Goal: Task Accomplishment & Management: Manage account settings

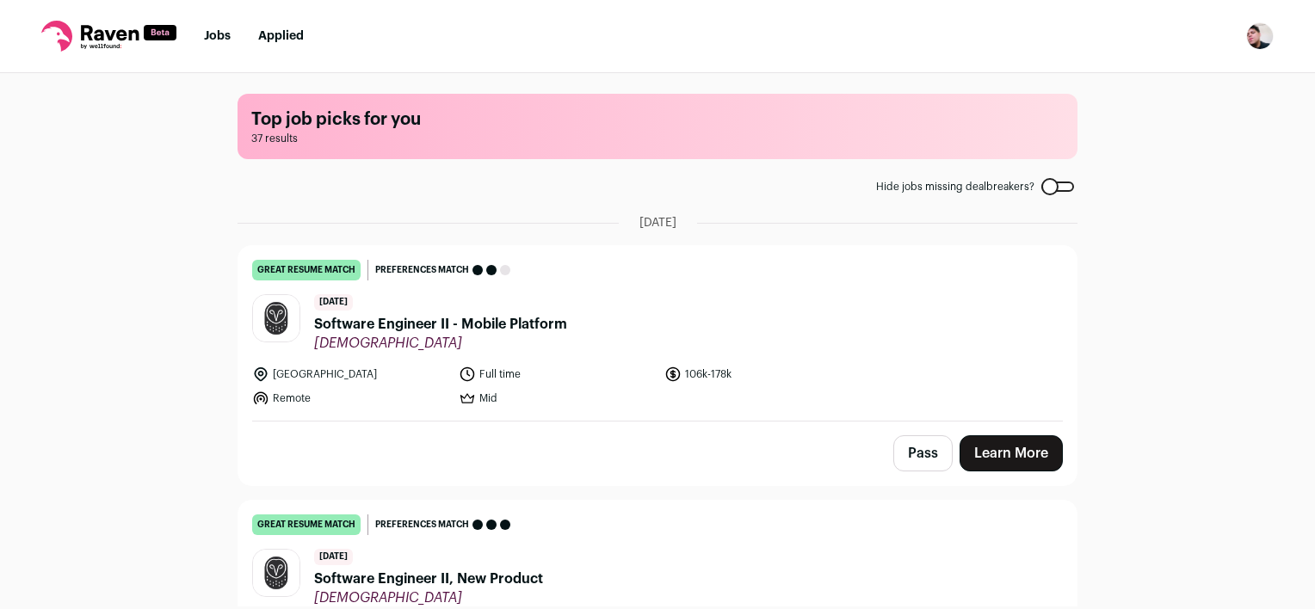
click at [1257, 35] on img "Open dropdown" at bounding box center [1260, 36] width 28 height 28
click at [1191, 82] on link "Settings" at bounding box center [1178, 79] width 190 height 41
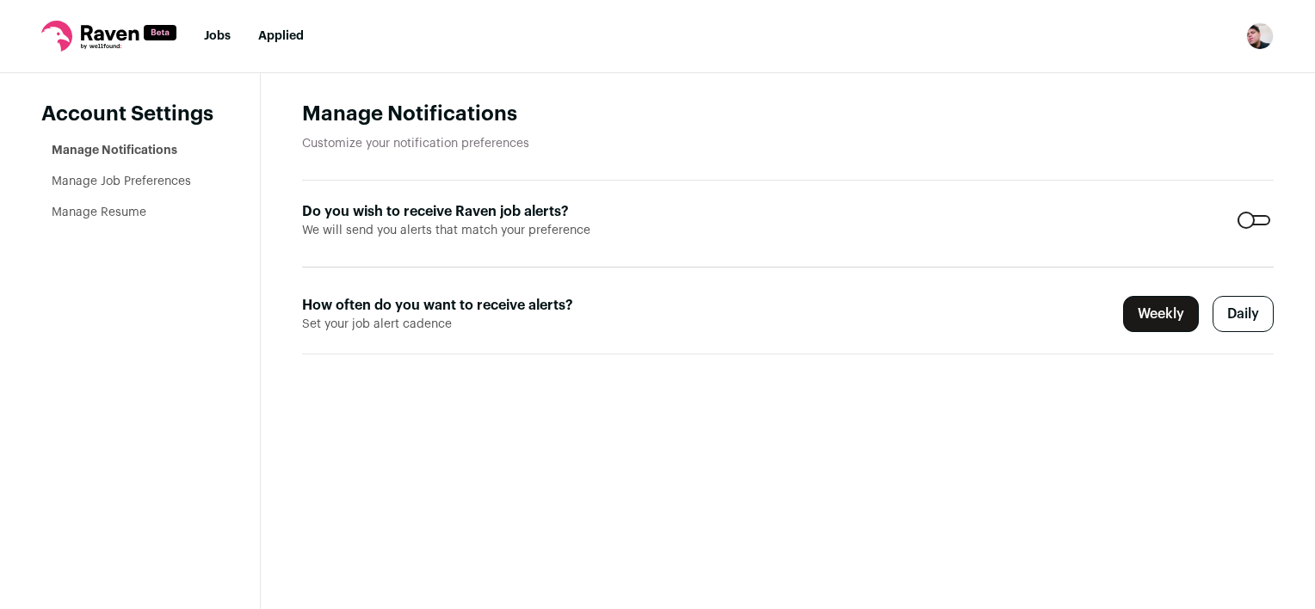
click at [134, 212] on link "Manage Resume" at bounding box center [99, 213] width 95 height 12
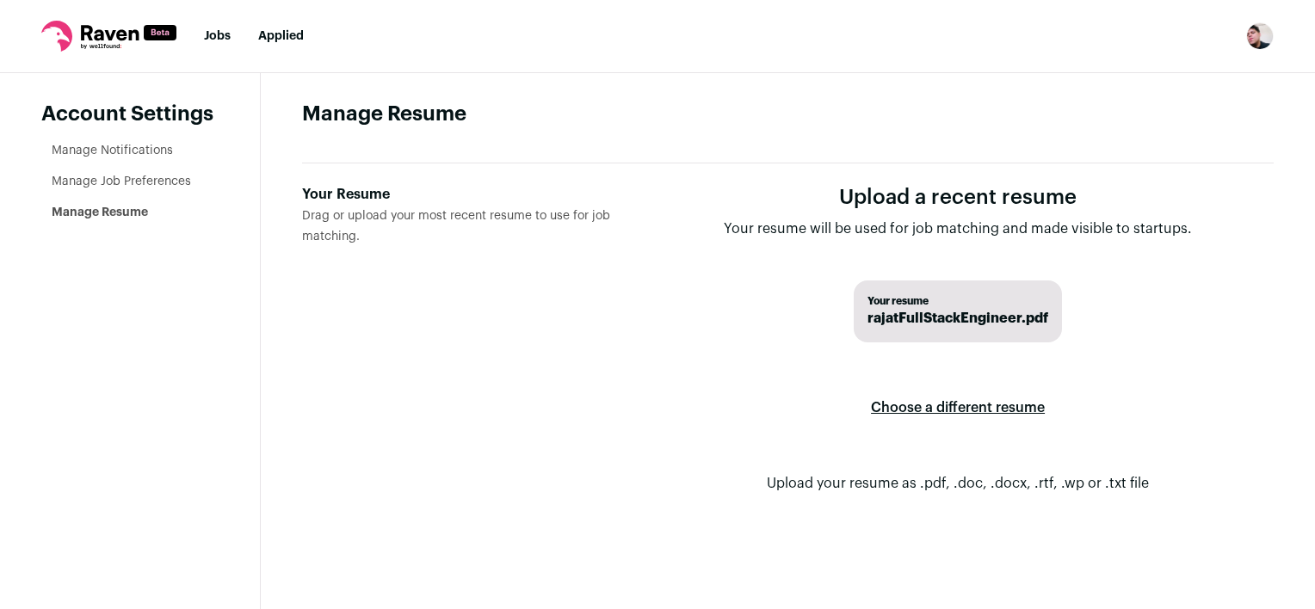
click at [931, 402] on label "Choose a different resume" at bounding box center [958, 408] width 174 height 48
click at [0, 0] on input "Your Resume Drag or upload your most recent resume to use for job matching." at bounding box center [0, 0] width 0 height 0
